Goal: Transaction & Acquisition: Purchase product/service

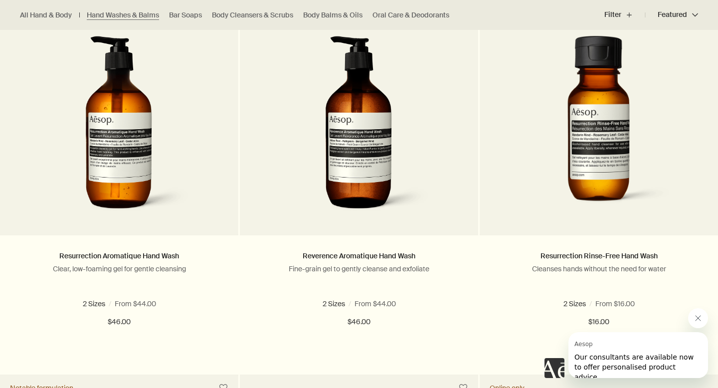
scroll to position [676, 0]
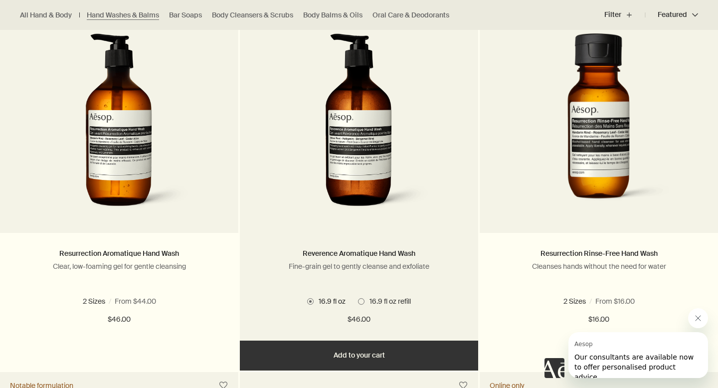
click at [315, 202] on img at bounding box center [359, 125] width 149 height 185
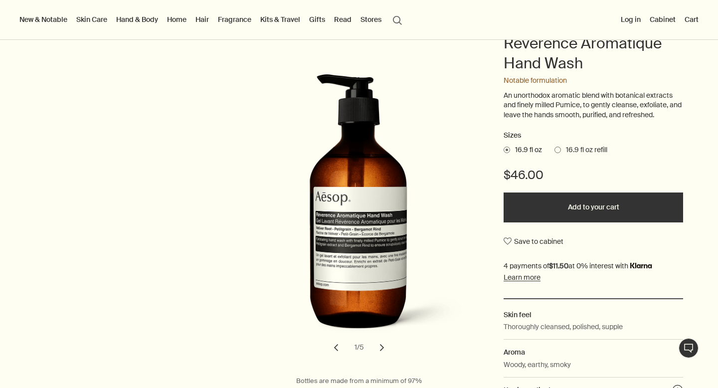
scroll to position [113, 0]
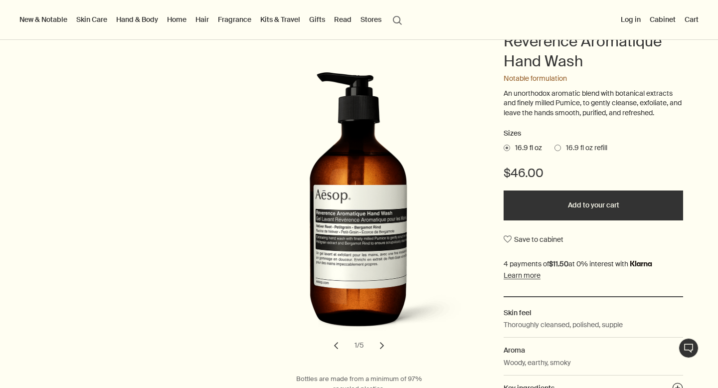
click at [589, 207] on button "Add to your cart" at bounding box center [594, 206] width 180 height 30
click at [179, 17] on link "Home" at bounding box center [176, 19] width 23 height 13
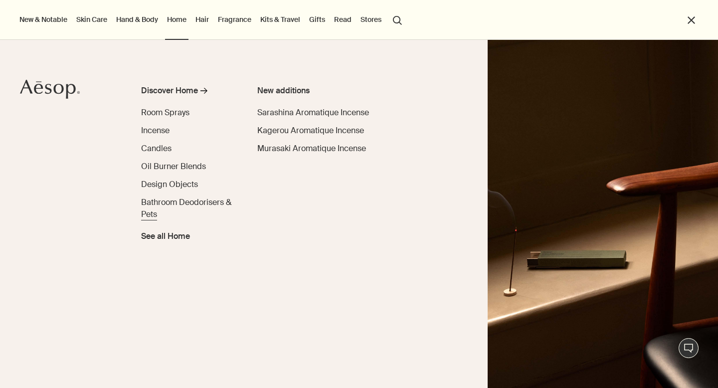
click at [166, 202] on span "Bathroom Deodorisers & Pets" at bounding box center [186, 208] width 90 height 22
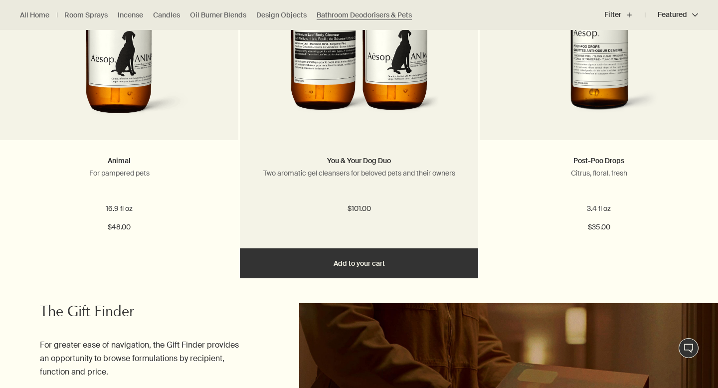
scroll to position [403, 0]
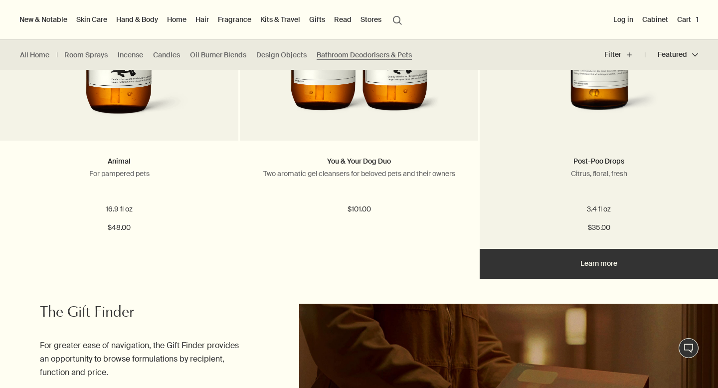
click at [594, 104] on img at bounding box center [598, 33] width 181 height 185
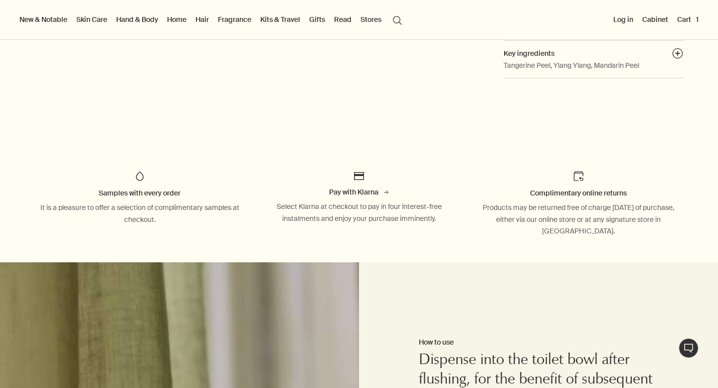
scroll to position [332, 0]
